Goal: Check status: Check status

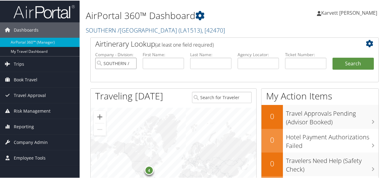
click at [132, 65] on input "SOUTHERN /[GEOGRAPHIC_DATA]" at bounding box center [115, 62] width 41 height 11
click at [121, 65] on input "search" at bounding box center [115, 62] width 41 height 11
type input "southern university baton rouge"
click at [333, 57] on button "Search" at bounding box center [353, 63] width 41 height 12
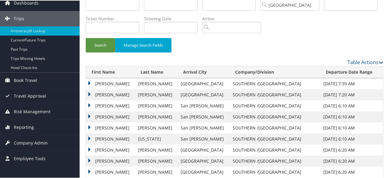
scroll to position [31, 0]
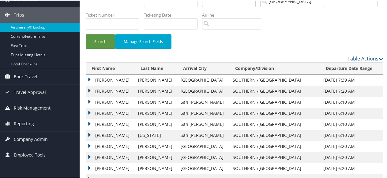
click at [104, 91] on td "[PERSON_NAME]" at bounding box center [110, 90] width 49 height 11
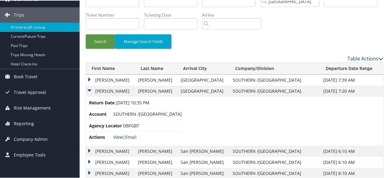
click at [119, 137] on link "View" at bounding box center [118, 136] width 10 height 6
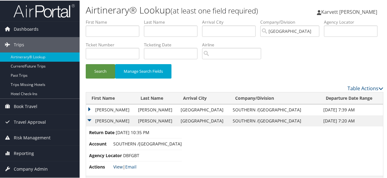
scroll to position [0, 0]
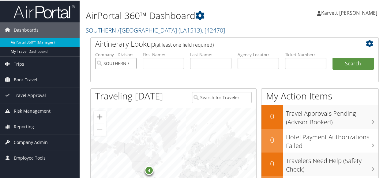
click at [117, 67] on input "SOUTHERN /[GEOGRAPHIC_DATA]" at bounding box center [115, 62] width 41 height 11
click at [105, 64] on input "search" at bounding box center [115, 62] width 41 height 11
type input "southern university law center"
click at [333, 57] on button "Search" at bounding box center [353, 63] width 41 height 12
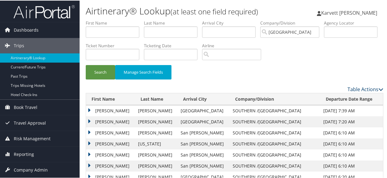
click at [379, 87] on icon at bounding box center [381, 88] width 5 height 5
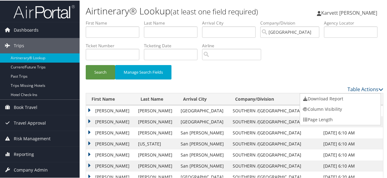
click at [378, 87] on div at bounding box center [195, 89] width 390 height 178
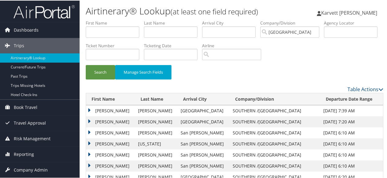
click at [255, 70] on div "Search Manage Search Fields" at bounding box center [234, 74] width 307 height 21
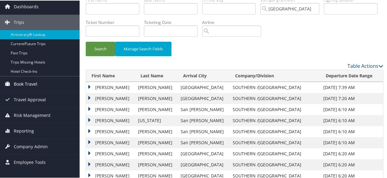
scroll to position [31, 0]
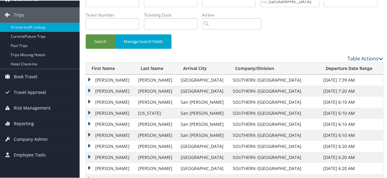
click at [89, 91] on td "TIFFANY" at bounding box center [110, 90] width 49 height 11
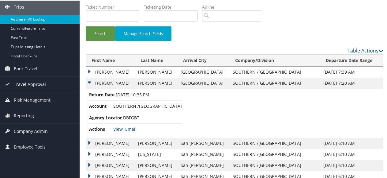
scroll to position [61, 0]
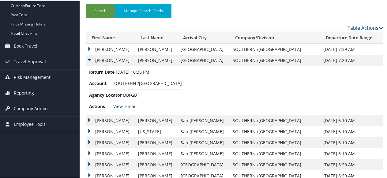
click at [28, 90] on span "Reporting" at bounding box center [24, 92] width 20 height 15
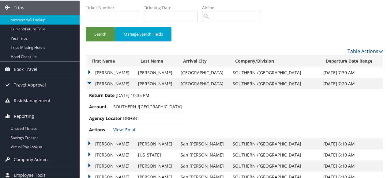
scroll to position [31, 0]
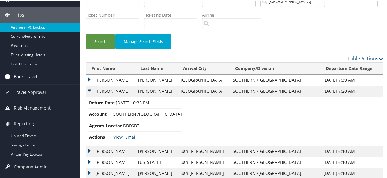
click at [20, 77] on span "Book Travel" at bounding box center [26, 75] width 24 height 15
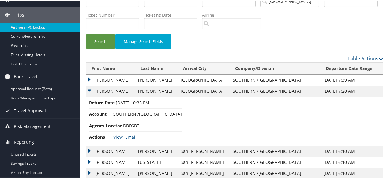
click at [40, 102] on span "Travel Approval" at bounding box center [30, 109] width 32 height 15
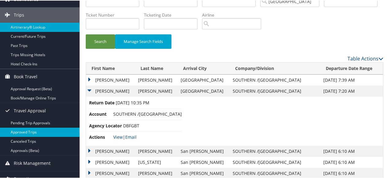
click at [39, 131] on link "Approved Trips" at bounding box center [40, 131] width 80 height 9
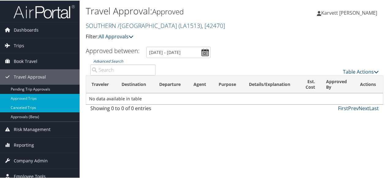
click at [38, 108] on link "Canceled Trips" at bounding box center [40, 106] width 80 height 9
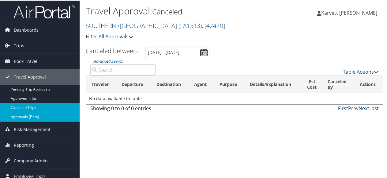
click at [34, 113] on link "Approvals (Beta)" at bounding box center [40, 116] width 80 height 9
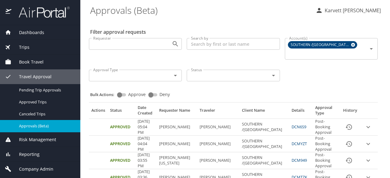
click at [173, 44] on icon "Open" at bounding box center [175, 43] width 5 height 5
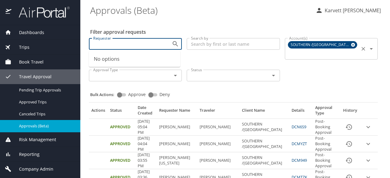
click at [351, 46] on icon at bounding box center [353, 45] width 4 height 4
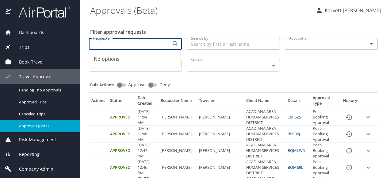
click at [367, 44] on icon "Open" at bounding box center [370, 43] width 7 height 7
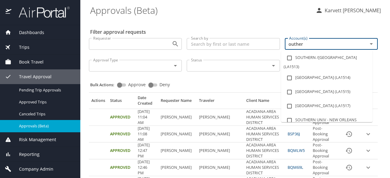
type input "outhern"
click at [288, 98] on input "checkbox" at bounding box center [289, 92] width 12 height 12
checkbox input "true"
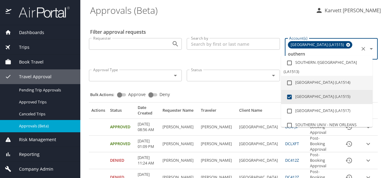
scroll to position [31, 0]
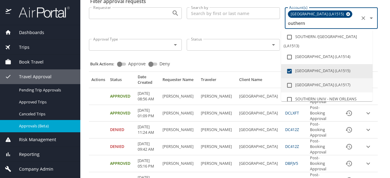
type input "outhern"
click at [361, 107] on td "Approval table" at bounding box center [369, 113] width 17 height 17
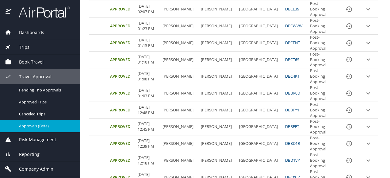
scroll to position [276, 0]
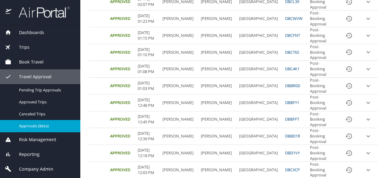
click at [261, 120] on ROUGE "[GEOGRAPHIC_DATA]" at bounding box center [260, 119] width 46 height 17
click at [364, 119] on icon "expand row" at bounding box center [367, 119] width 7 height 7
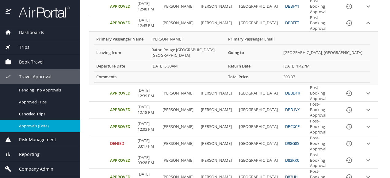
scroll to position [337, 0]
